Goal: Task Accomplishment & Management: Manage account settings

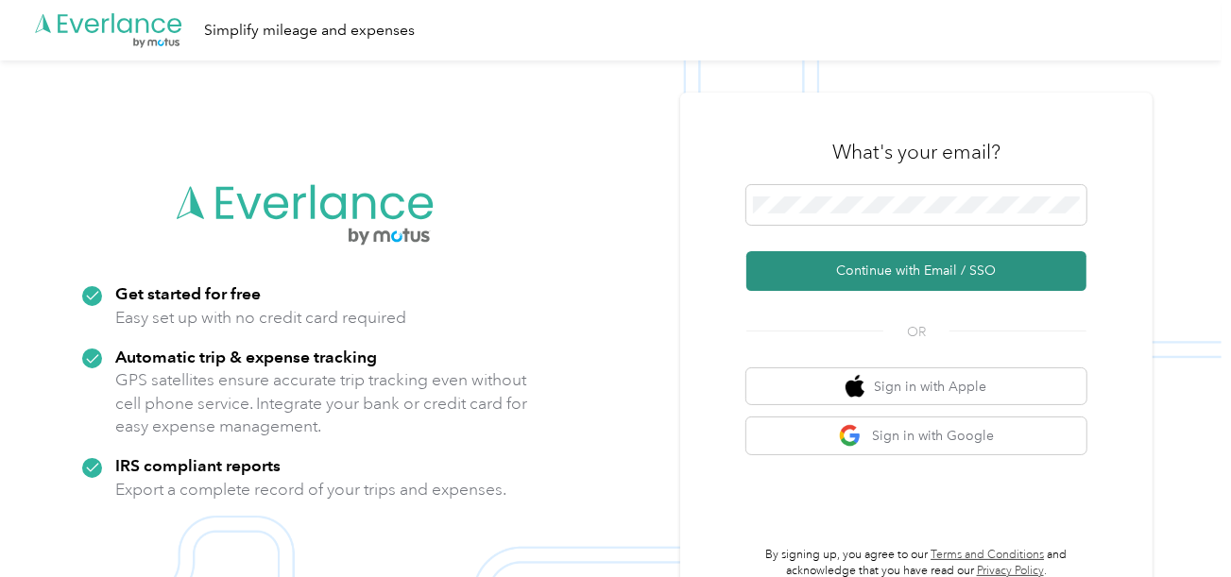
click at [816, 253] on button "Continue with Email / SSO" at bounding box center [916, 271] width 340 height 40
click at [812, 260] on button "Continue with Email / SSO" at bounding box center [916, 271] width 340 height 40
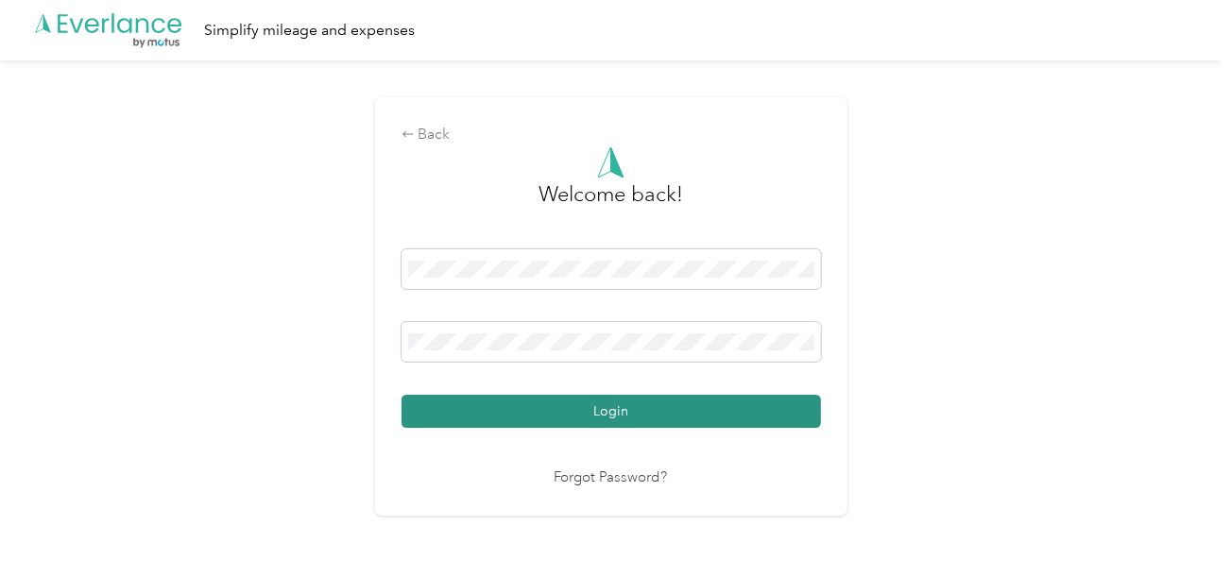
click at [647, 420] on button "Login" at bounding box center [610, 411] width 419 height 33
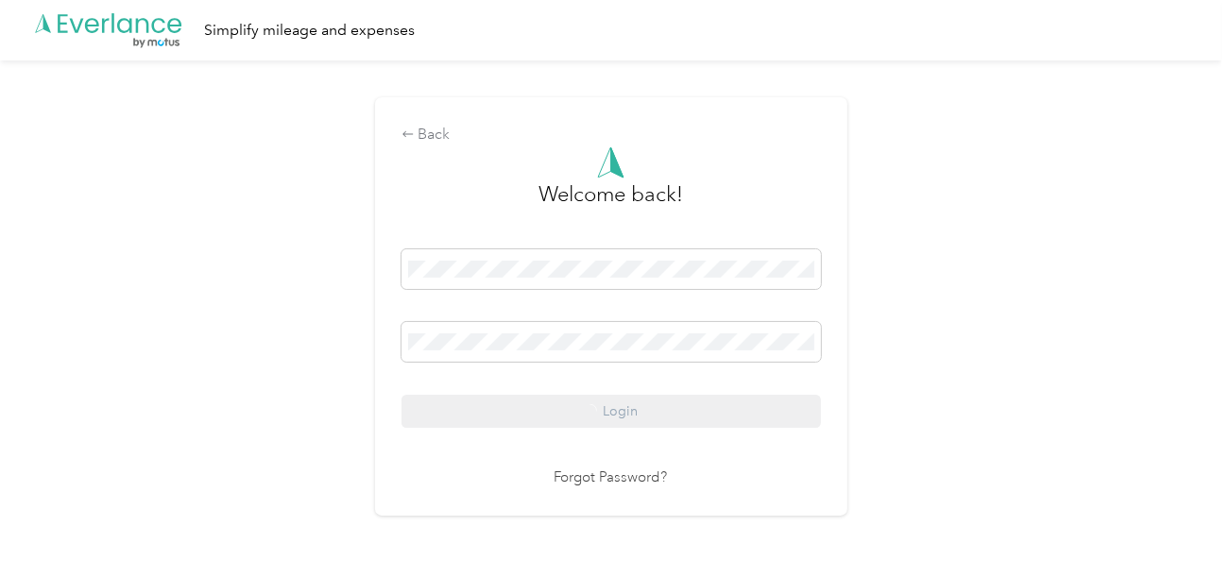
click at [865, 376] on div "Back Welcome back! Login Forgot Password?" at bounding box center [610, 314] width 1221 height 508
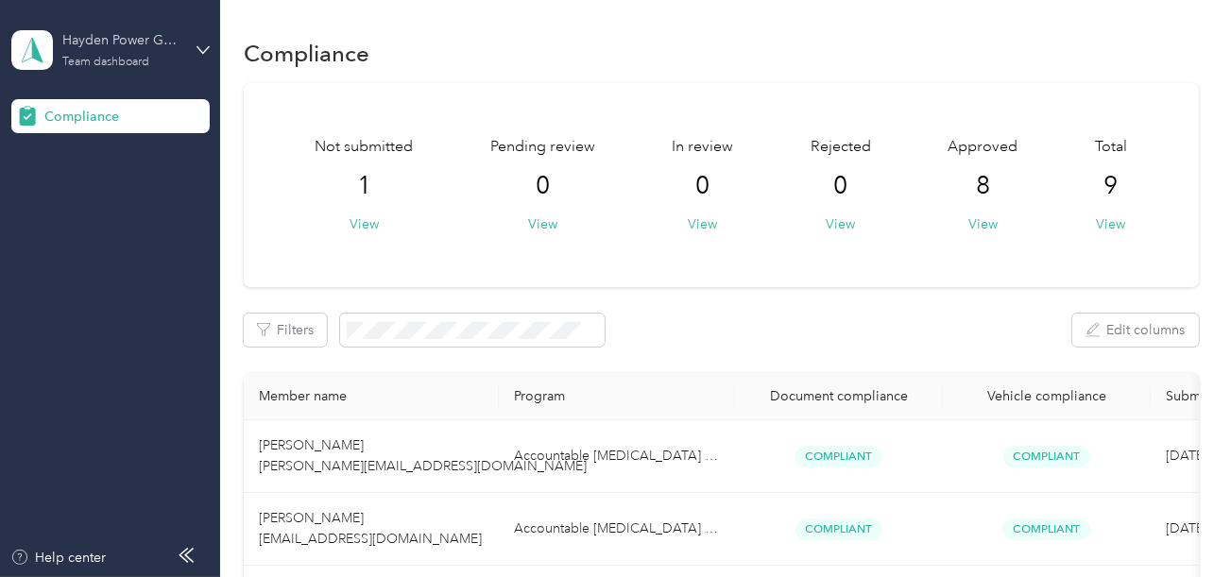
click at [127, 48] on div "Hayden Power Group" at bounding box center [121, 40] width 118 height 20
click at [95, 199] on div "Log out" at bounding box center [63, 198] width 73 height 20
